Goal: Transaction & Acquisition: Purchase product/service

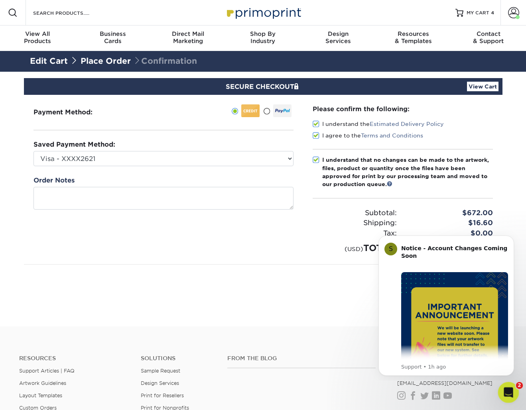
click at [506, 392] on icon "Open Intercom Messenger" at bounding box center [507, 391] width 13 height 13
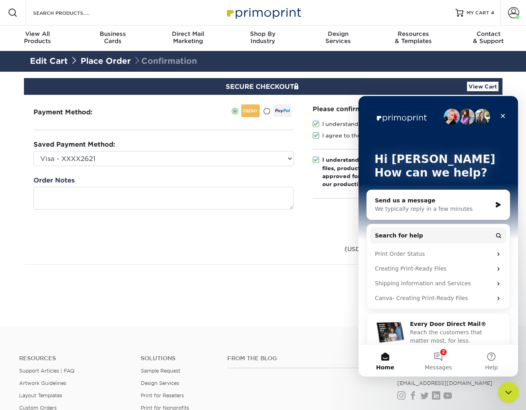
click at [506, 392] on icon "Close Intercom Messenger" at bounding box center [508, 391] width 6 height 3
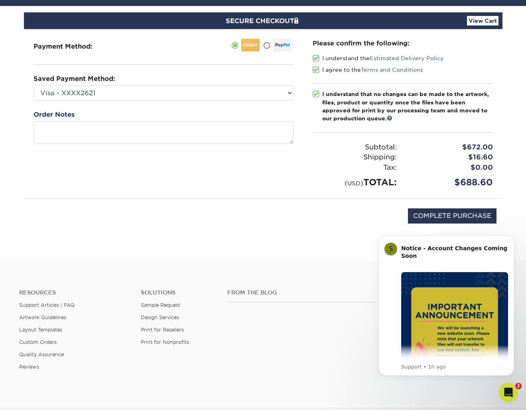
scroll to position [79, 0]
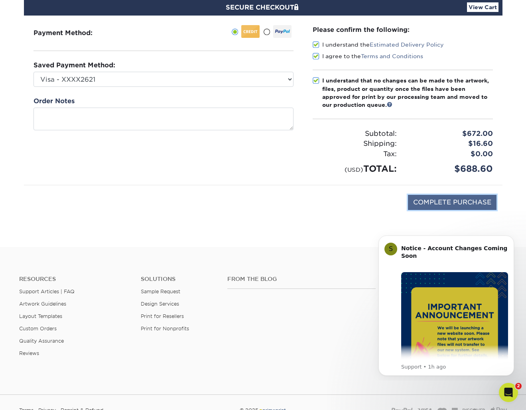
click at [468, 201] on input "COMPLETE PURCHASE" at bounding box center [452, 202] width 89 height 15
type input "COMPLETE PURCHASE"
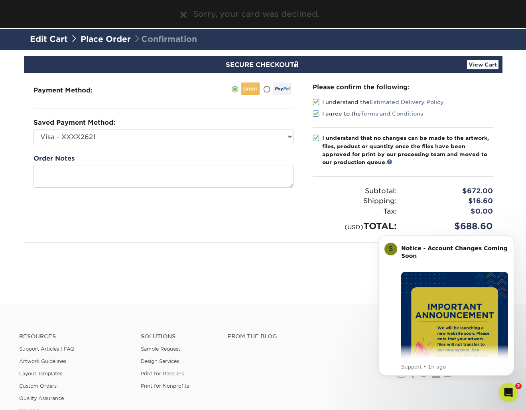
scroll to position [9, 0]
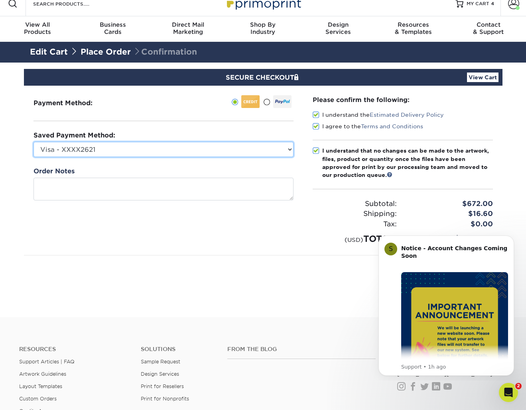
click at [89, 152] on select "Visa - XXXX2621 Visa - XXXX7364 Visa - XXXX7185 MasterCard - XXXX6371 Visa - XX…" at bounding box center [164, 149] width 260 height 15
click at [34, 142] on select "Visa - XXXX2621 Visa - XXXX7364 Visa - XXXX7185 MasterCard - XXXX6371 Visa - XX…" at bounding box center [164, 149] width 260 height 15
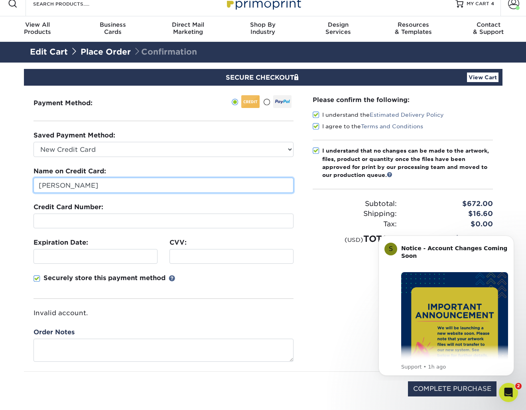
click at [98, 183] on input "[PERSON_NAME]" at bounding box center [164, 185] width 260 height 15
select select "63759"
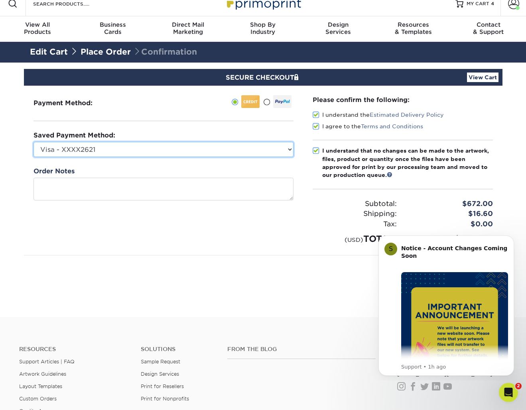
click at [102, 155] on select "Visa - XXXX2621 Visa - XXXX7364 Visa - XXXX7185 MasterCard - XXXX6371 Visa - XX…" at bounding box center [164, 149] width 260 height 15
select select
click at [34, 142] on select "Visa - XXXX2621 Visa - XXXX7364 Visa - XXXX7185 MasterCard - XXXX6371 Visa - XX…" at bounding box center [164, 149] width 260 height 15
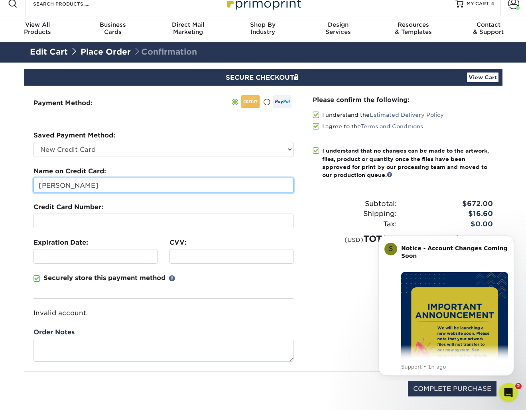
click at [96, 188] on input "[PERSON_NAME]" at bounding box center [164, 185] width 260 height 15
click at [97, 188] on input "[PERSON_NAME]" at bounding box center [164, 185] width 260 height 15
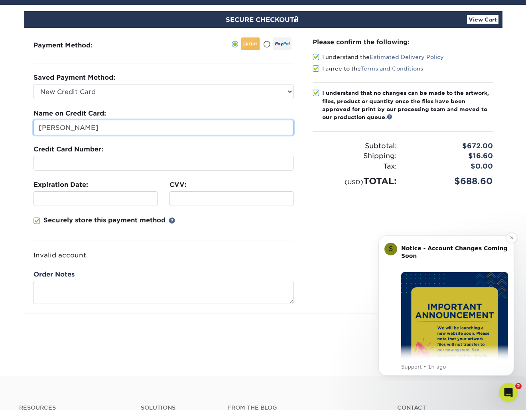
scroll to position [65, 0]
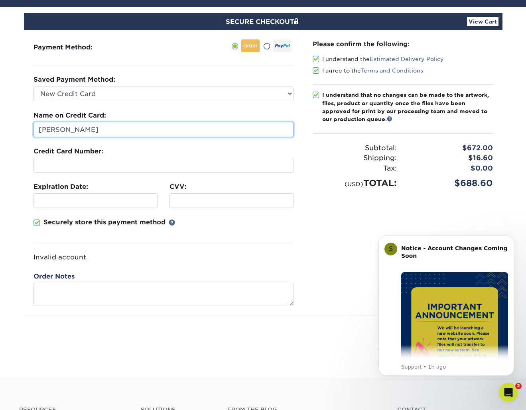
type input "[PERSON_NAME]"
click at [337, 347] on div "COMPLETE PURCHASE" at bounding box center [263, 337] width 467 height 43
click at [513, 238] on icon "Dismiss notification" at bounding box center [512, 238] width 4 height 4
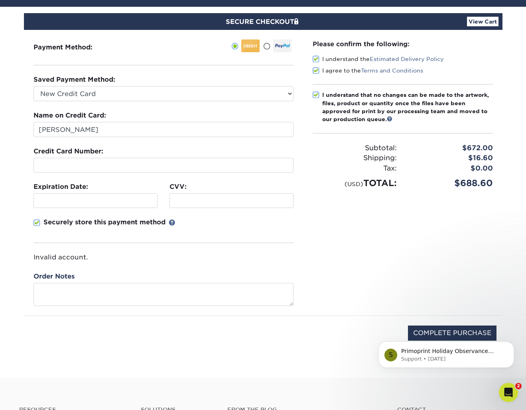
click at [438, 330] on div "S Primoprint Holiday Observance Please note that our customer service departmen…" at bounding box center [446, 318] width 147 height 100
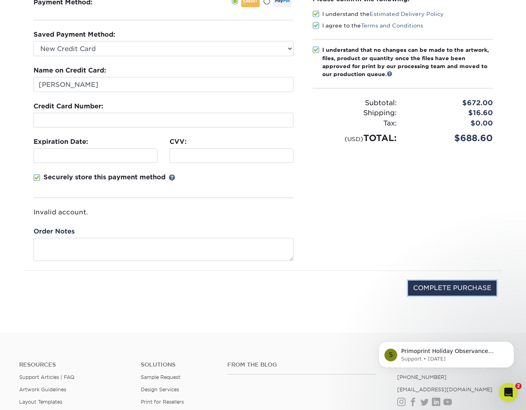
click at [460, 286] on input "COMPLETE PURCHASE" at bounding box center [452, 288] width 89 height 15
type input "PROCESSING, PLEASE WAIT..."
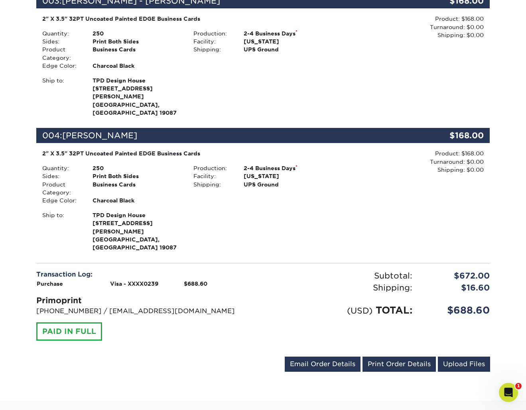
scroll to position [497, 0]
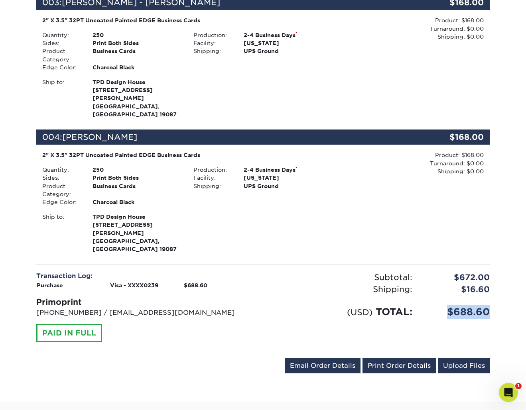
drag, startPoint x: 450, startPoint y: 248, endPoint x: 504, endPoint y: 248, distance: 53.8
copy div "$688.60"
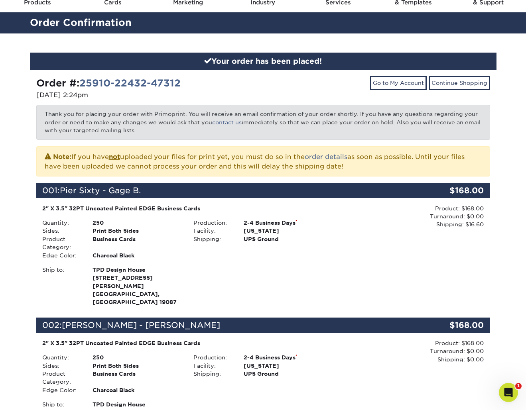
scroll to position [0, 0]
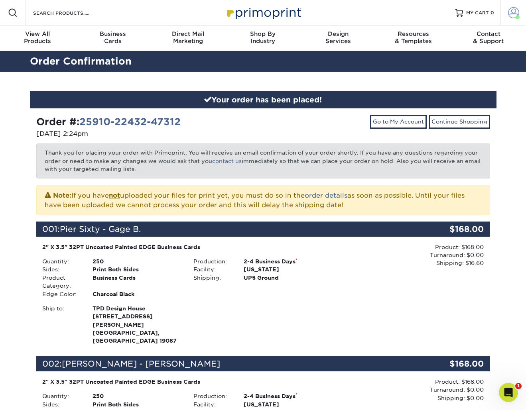
click at [517, 14] on span at bounding box center [513, 12] width 11 height 11
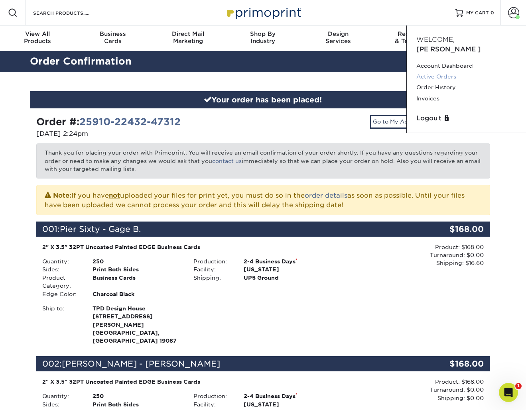
click at [431, 71] on link "Active Orders" at bounding box center [466, 76] width 100 height 11
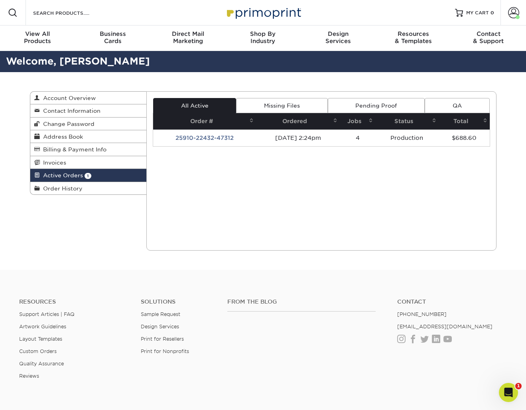
click at [201, 136] on td "25910-22432-47312" at bounding box center [204, 138] width 103 height 17
